Goal: Task Accomplishment & Management: Use online tool/utility

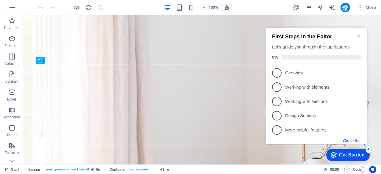
click at [350, 140] on button "Close this" at bounding box center [352, 140] width 18 height 5
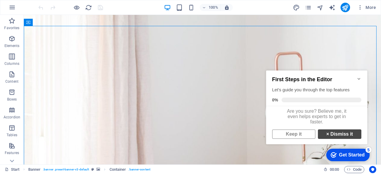
click at [328, 139] on link "× Dismiss it" at bounding box center [338, 134] width 43 height 10
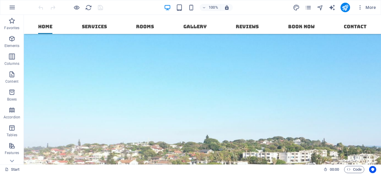
scroll to position [790, 0]
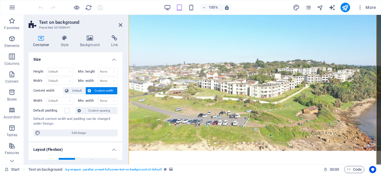
scroll to position [773, 0]
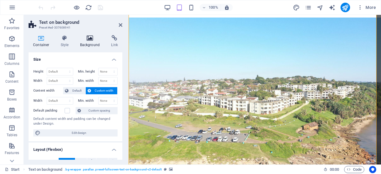
click at [85, 35] on icon at bounding box center [90, 38] width 29 height 6
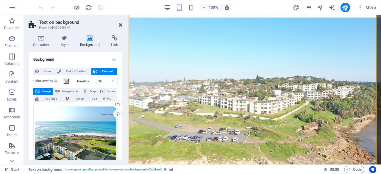
click at [121, 23] on icon at bounding box center [121, 25] width 4 height 5
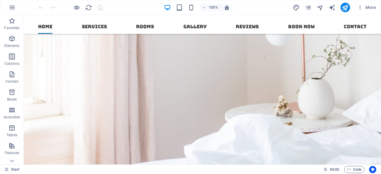
scroll to position [271, 0]
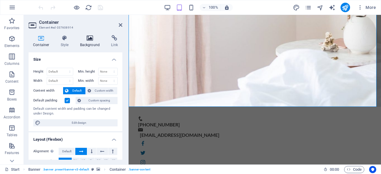
click at [89, 38] on icon at bounding box center [90, 38] width 29 height 6
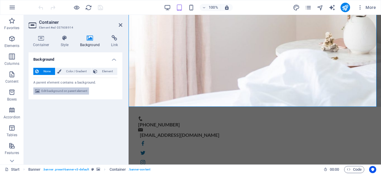
click at [76, 92] on span "Edit background on parent element" at bounding box center [64, 90] width 46 height 7
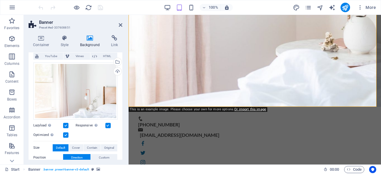
scroll to position [42, 0]
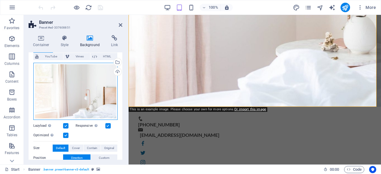
click at [82, 98] on div "Drag files here, click to choose files or select files from Files or our free s…" at bounding box center [75, 91] width 84 height 57
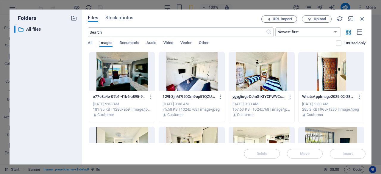
drag, startPoint x: 365, startPoint y: 58, endPoint x: 363, endPoint y: 87, distance: 29.8
click at [363, 87] on div "Files Stock photos URL import Upload ​ Newest first Oldest first Name (A-Z) Nam…" at bounding box center [226, 87] width 289 height 155
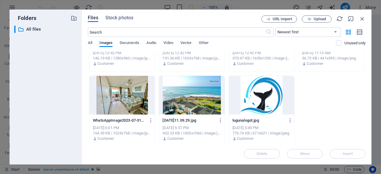
scroll to position [1179, 0]
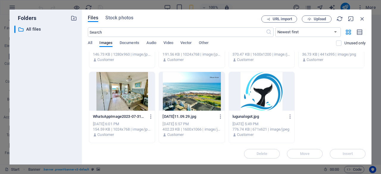
click at [198, 101] on div at bounding box center [191, 91] width 65 height 39
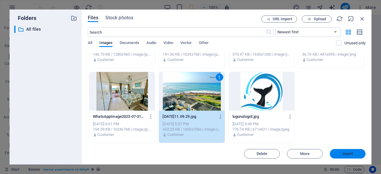
click at [346, 153] on span "Insert" at bounding box center [347, 154] width 10 height 4
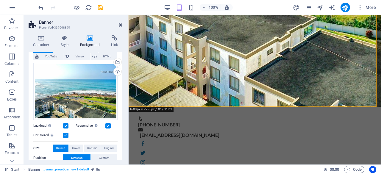
click at [119, 26] on icon at bounding box center [121, 25] width 4 height 5
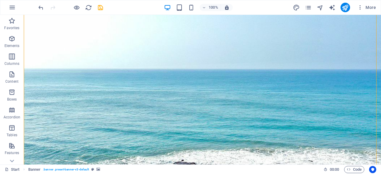
scroll to position [6, 0]
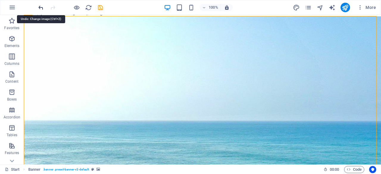
click at [41, 8] on icon "undo" at bounding box center [40, 7] width 7 height 7
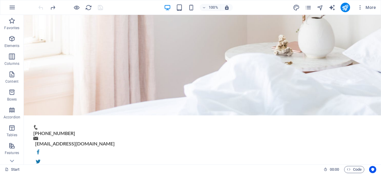
scroll to position [291, 0]
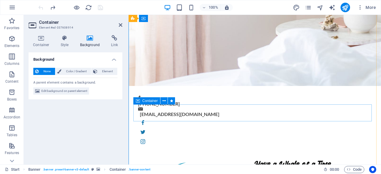
scroll to position [179, 0]
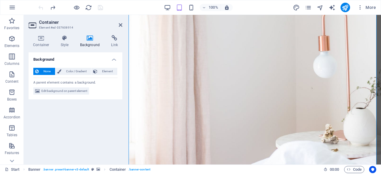
click at [91, 38] on icon at bounding box center [90, 38] width 29 height 6
click at [91, 41] on h4 "Background" at bounding box center [91, 41] width 31 height 12
click at [70, 90] on span "Edit background on parent element" at bounding box center [64, 90] width 46 height 7
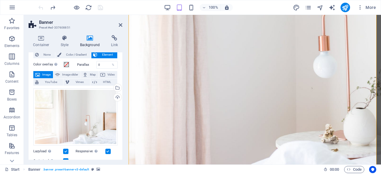
scroll to position [26, 0]
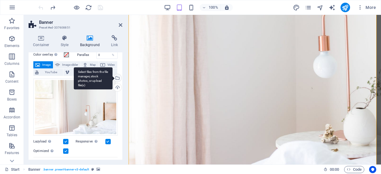
click at [112, 79] on div "Select files from the file manager, stock photos, or upload file(s)" at bounding box center [93, 78] width 39 height 22
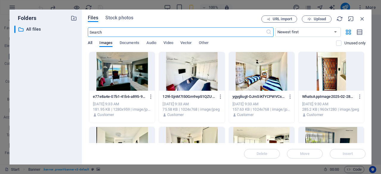
click at [91, 43] on span "All" at bounding box center [90, 43] width 4 height 8
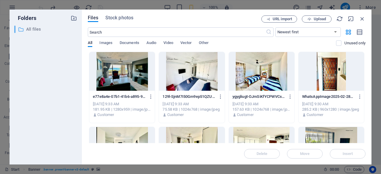
click at [30, 29] on p "All files" at bounding box center [46, 29] width 40 height 7
click at [320, 18] on span "Upload" at bounding box center [319, 19] width 12 height 4
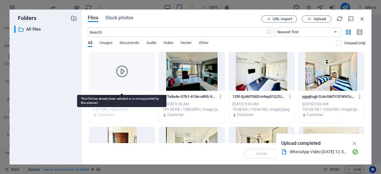
click at [131, 74] on div at bounding box center [121, 71] width 65 height 39
click at [120, 73] on icon at bounding box center [122, 71] width 14 height 14
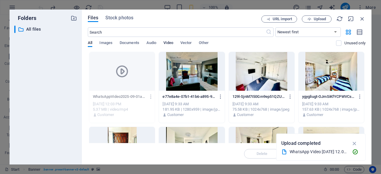
click at [168, 42] on span "Video" at bounding box center [168, 43] width 10 height 8
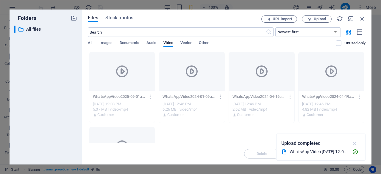
click at [353, 145] on icon "button" at bounding box center [354, 143] width 7 height 7
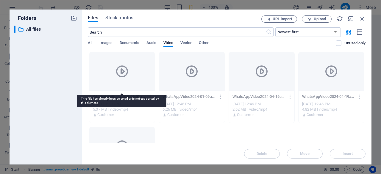
click at [129, 73] on div at bounding box center [121, 71] width 65 height 39
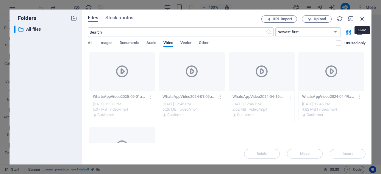
click at [362, 20] on icon "button" at bounding box center [362, 18] width 7 height 7
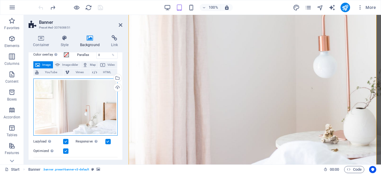
click at [102, 97] on div "Drag files here, click to choose files or select files from Files or our free s…" at bounding box center [75, 106] width 84 height 57
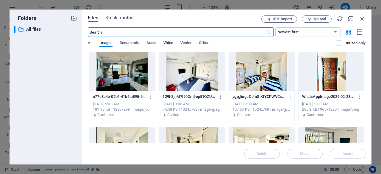
click at [169, 43] on span "Video" at bounding box center [168, 43] width 10 height 8
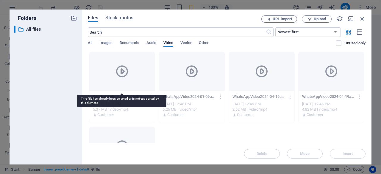
click at [122, 70] on icon at bounding box center [122, 71] width 14 height 14
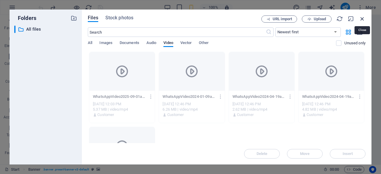
click at [364, 18] on icon "button" at bounding box center [362, 18] width 7 height 7
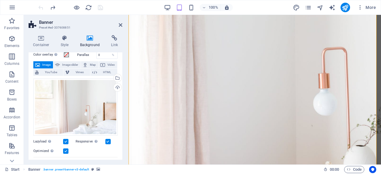
scroll to position [6, 0]
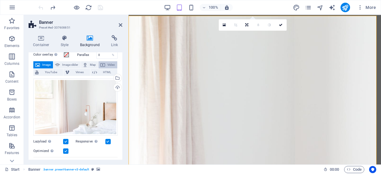
click at [103, 64] on icon at bounding box center [102, 64] width 5 height 7
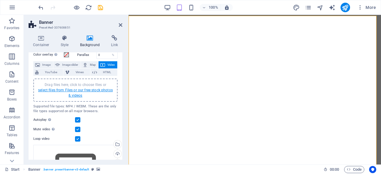
click at [74, 95] on link "select files from Files or our free stock photos & videos" at bounding box center [75, 93] width 75 height 10
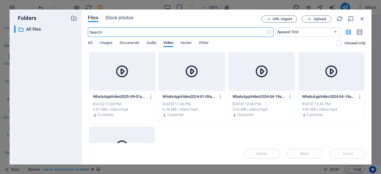
click at [122, 71] on icon at bounding box center [122, 71] width 14 height 14
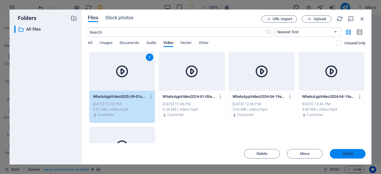
click at [353, 157] on button "Insert" at bounding box center [347, 154] width 36 height 10
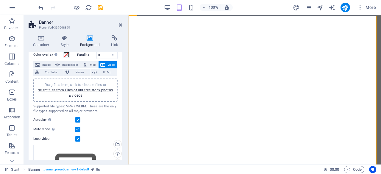
click at [118, 25] on header "Banner Preset #ed-337608851" at bounding box center [76, 22] width 94 height 15
click at [120, 26] on icon at bounding box center [121, 25] width 4 height 5
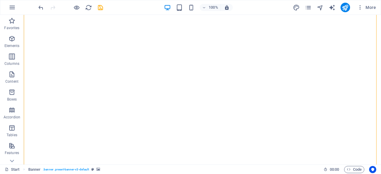
scroll to position [68, 0]
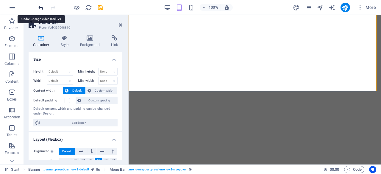
click at [41, 5] on icon "undo" at bounding box center [40, 7] width 7 height 7
click at [41, 7] on icon "undo" at bounding box center [40, 7] width 7 height 7
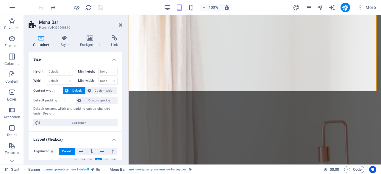
drag, startPoint x: 121, startPoint y: 72, endPoint x: 121, endPoint y: 78, distance: 6.8
click at [121, 78] on div "Height Default px rem % vh vw Min. height None px rem % vh vw Width Default px …" at bounding box center [76, 97] width 94 height 68
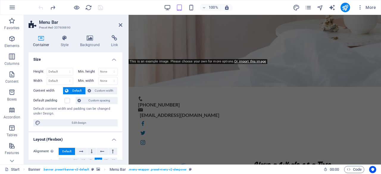
scroll to position [318, 0]
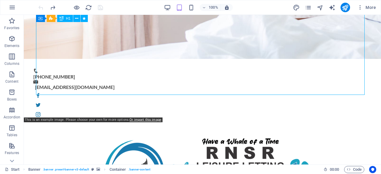
scroll to position [204, 0]
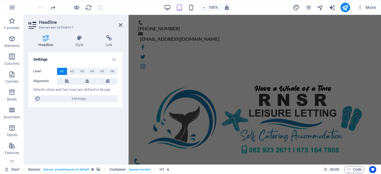
scroll to position [421, 0]
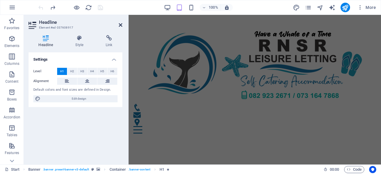
click at [120, 26] on icon at bounding box center [121, 25] width 4 height 5
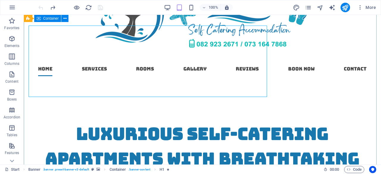
scroll to position [172, 0]
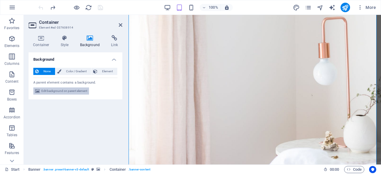
click at [77, 89] on span "Edit background on parent element" at bounding box center [64, 90] width 46 height 7
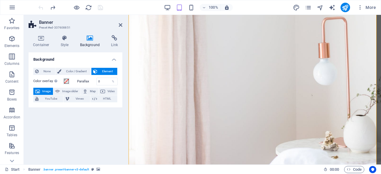
click at [45, 92] on span "Image" at bounding box center [47, 91] width 10 height 7
click at [113, 92] on span "Video" at bounding box center [111, 91] width 9 height 7
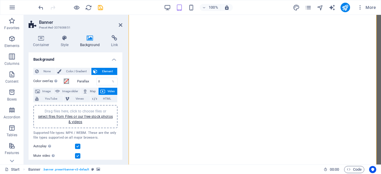
drag, startPoint x: 123, startPoint y: 100, endPoint x: 122, endPoint y: 111, distance: 10.7
click at [122, 111] on div "Container Style Background Link Size Height Default px rem % vh vw Min. height …" at bounding box center [75, 97] width 103 height 134
drag, startPoint x: 120, startPoint y: 111, endPoint x: 120, endPoint y: 117, distance: 5.9
click at [120, 117] on div "None Color / Gradient Element Stretch background to full-width Color overlay Pl…" at bounding box center [76, 150] width 94 height 174
click at [92, 116] on link "select files from Files or our free stock photos & videos" at bounding box center [75, 119] width 75 height 10
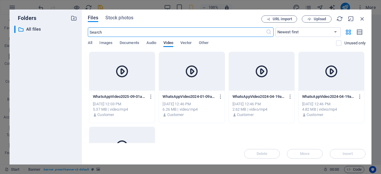
click at [191, 74] on icon at bounding box center [191, 71] width 14 height 14
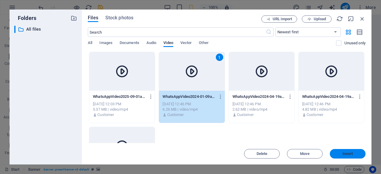
click at [356, 153] on span "Insert" at bounding box center [347, 154] width 31 height 4
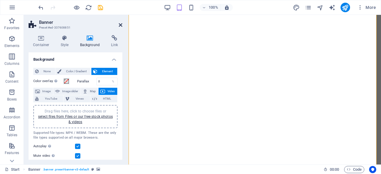
click at [120, 26] on icon at bounding box center [121, 25] width 4 height 5
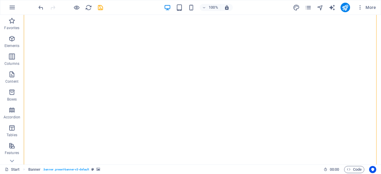
scroll to position [154, 0]
click at [42, 7] on icon "undo" at bounding box center [40, 7] width 7 height 7
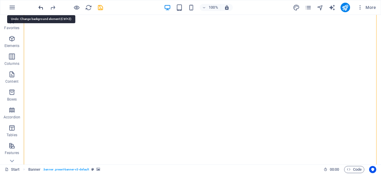
click at [42, 7] on icon "undo" at bounding box center [40, 7] width 7 height 7
